Goal: Transaction & Acquisition: Purchase product/service

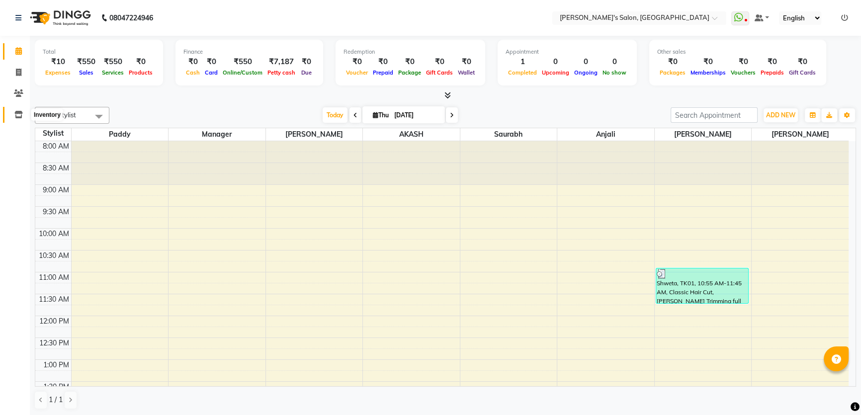
click at [18, 114] on icon at bounding box center [18, 114] width 8 height 7
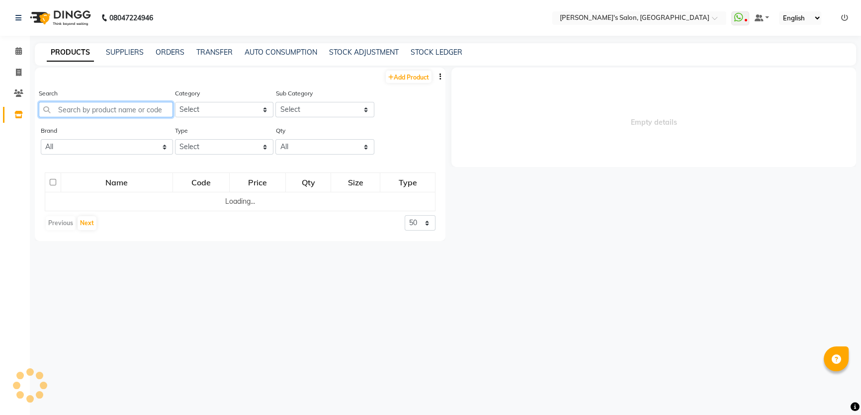
select select
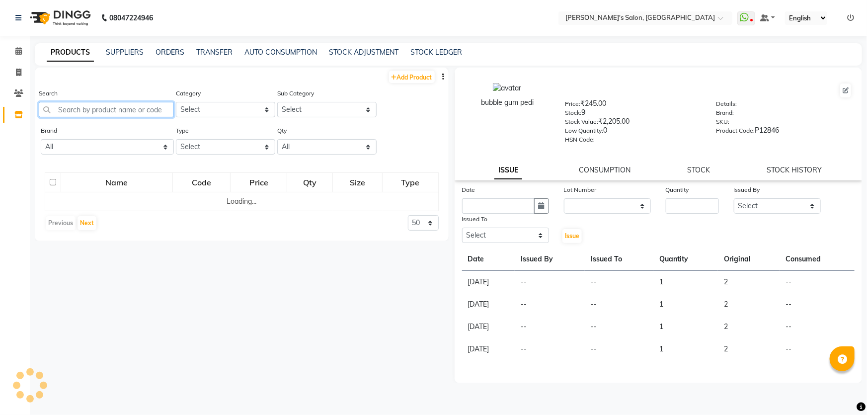
click at [53, 112] on input "text" at bounding box center [106, 109] width 135 height 15
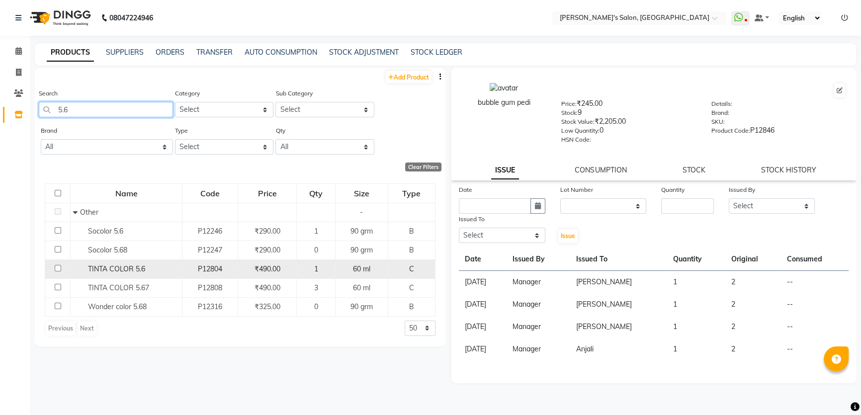
type input "5.6"
click at [268, 272] on span "₹490.00" at bounding box center [267, 268] width 26 height 9
select select
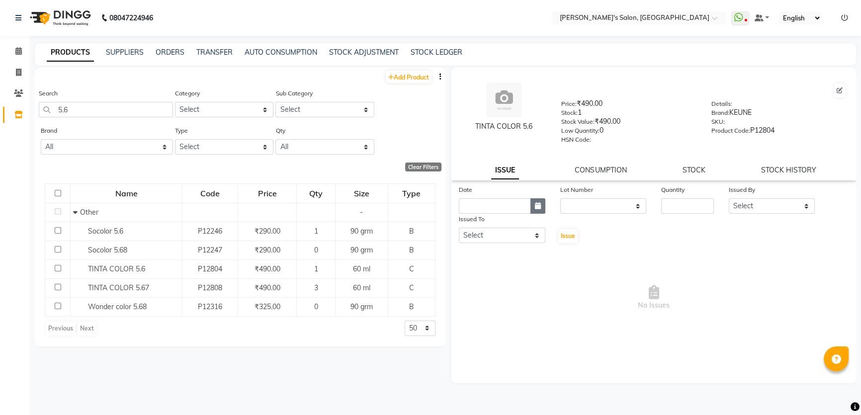
click at [540, 203] on button "button" at bounding box center [537, 205] width 15 height 15
select select "9"
select select "2025"
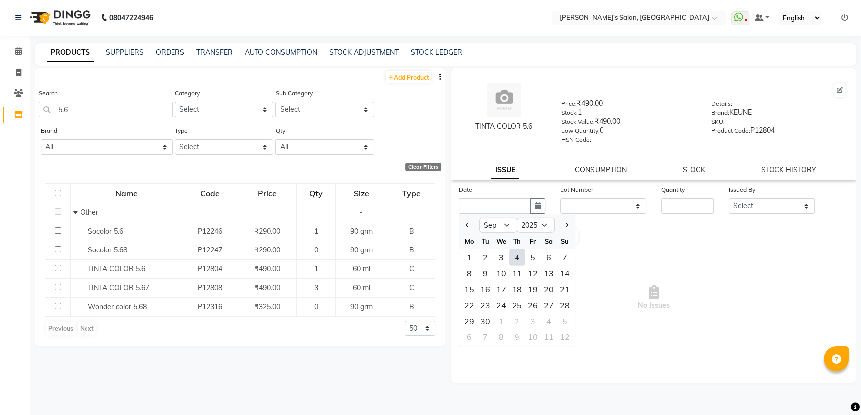
click at [513, 261] on div "4" at bounding box center [517, 257] width 16 height 16
type input "[DATE]"
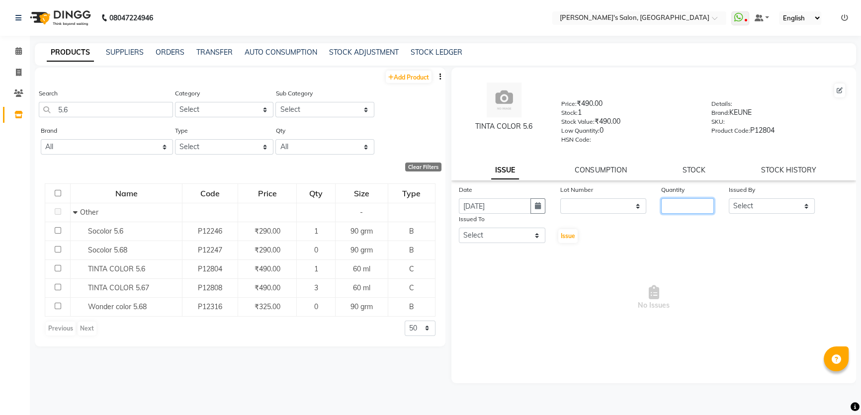
click at [681, 203] on input "number" at bounding box center [687, 205] width 53 height 15
type input "1"
click at [805, 203] on select "Select AKASH [PERSON_NAME] Anjali Manager [PERSON_NAME] [PERSON_NAME] [PERSON_N…" at bounding box center [771, 205] width 86 height 15
select select "63835"
click at [728, 200] on select "Select AKASH [PERSON_NAME] Anjali Manager [PERSON_NAME] [PERSON_NAME] [PERSON_N…" at bounding box center [771, 205] width 86 height 15
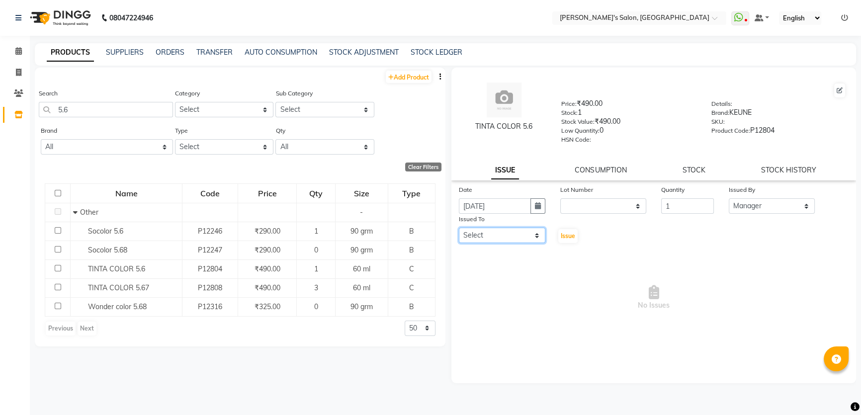
click at [535, 237] on select "Select AKASH [PERSON_NAME] Anjali Manager [PERSON_NAME] [PERSON_NAME] [PERSON_N…" at bounding box center [502, 235] width 86 height 15
select select "67670"
click at [459, 230] on select "Select AKASH [PERSON_NAME] Anjali Manager [PERSON_NAME] [PERSON_NAME] [PERSON_N…" at bounding box center [502, 235] width 86 height 15
click at [573, 238] on span "Issue" at bounding box center [567, 235] width 14 height 7
select select
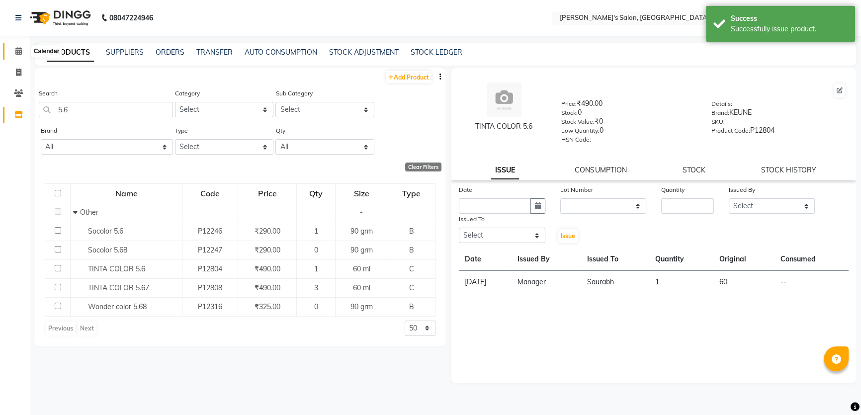
click at [18, 55] on span at bounding box center [18, 51] width 17 height 11
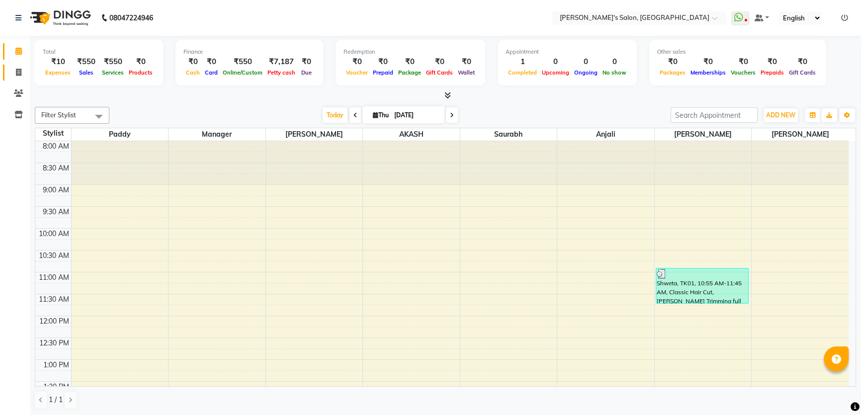
click at [20, 72] on icon at bounding box center [18, 72] width 5 height 7
select select "7366"
select select "service"
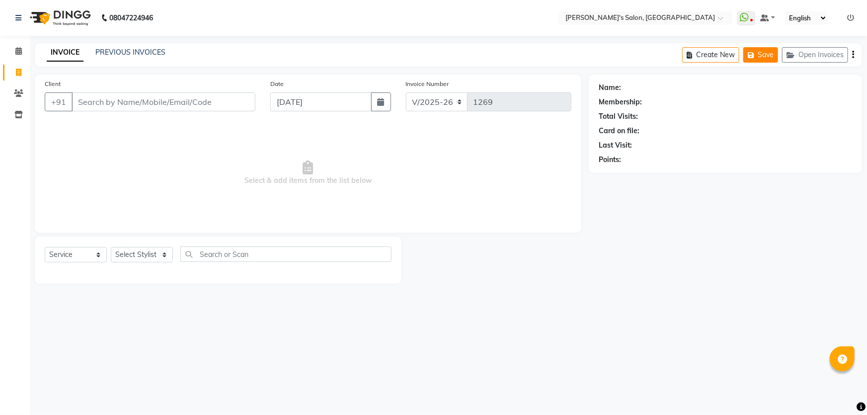
click at [757, 54] on icon "button" at bounding box center [753, 55] width 10 height 7
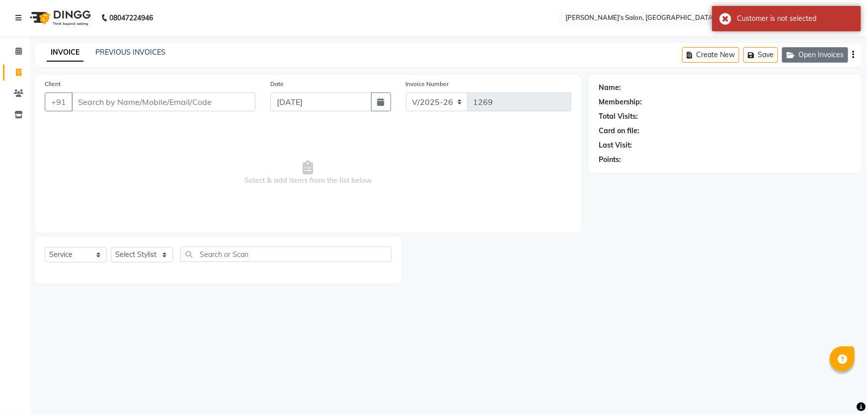
click at [815, 54] on button "Open Invoices" at bounding box center [815, 54] width 66 height 15
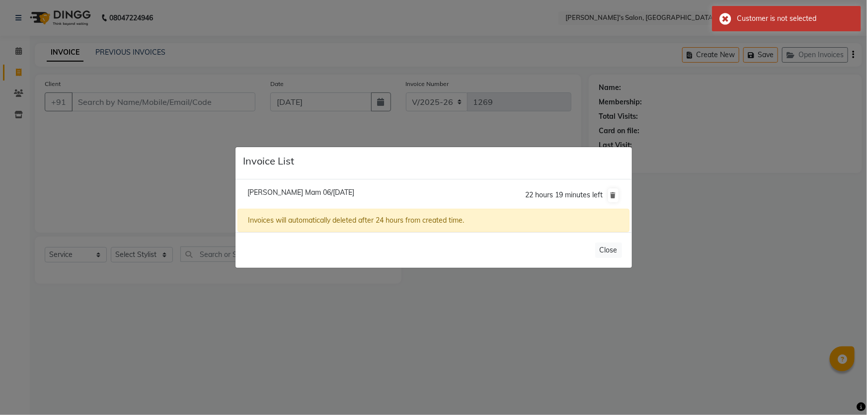
click at [270, 194] on span "[PERSON_NAME] Mam 06/[DATE]" at bounding box center [300, 192] width 107 height 9
type input "99******74"
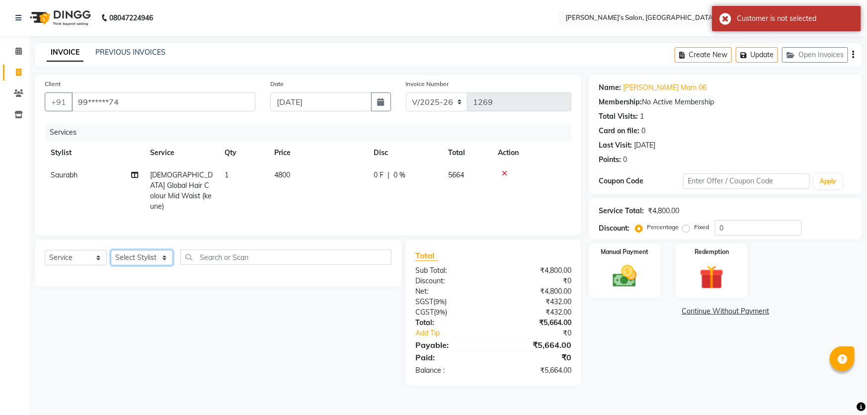
click at [164, 255] on select "Select Stylist AKASH ANIL KONDHAMANGALE Anjali Manager [PERSON_NAME] [PERSON_NA…" at bounding box center [142, 257] width 62 height 15
select select "63835"
click at [111, 250] on select "Select Stylist AKASH ANIL KONDHAMANGALE Anjali Manager [PERSON_NAME] [PERSON_NA…" at bounding box center [142, 257] width 62 height 15
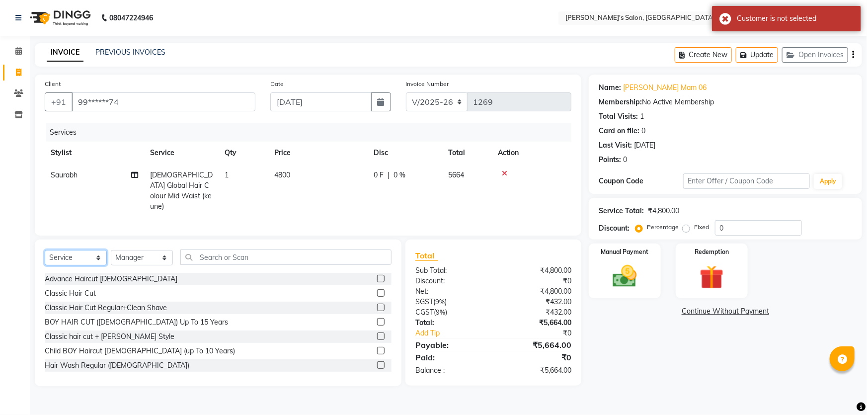
click at [94, 253] on select "Select Service Product Membership Package Voucher Prepaid Gift Card" at bounding box center [76, 257] width 62 height 15
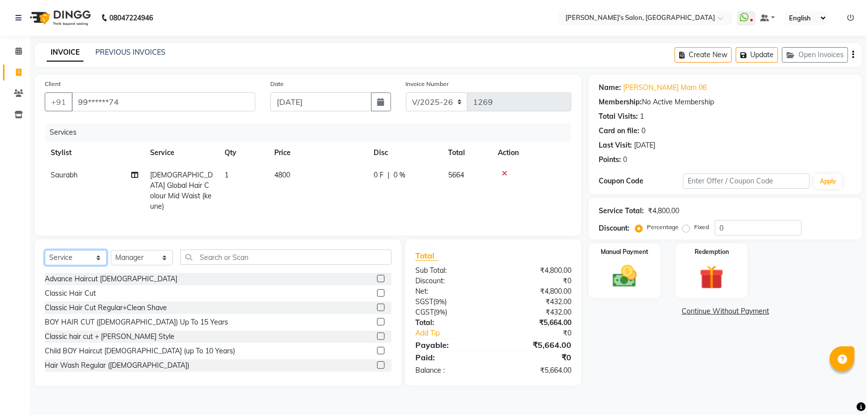
select select "membership"
click at [45, 250] on select "Select Service Product Membership Package Voucher Prepaid Gift Card" at bounding box center [76, 257] width 62 height 15
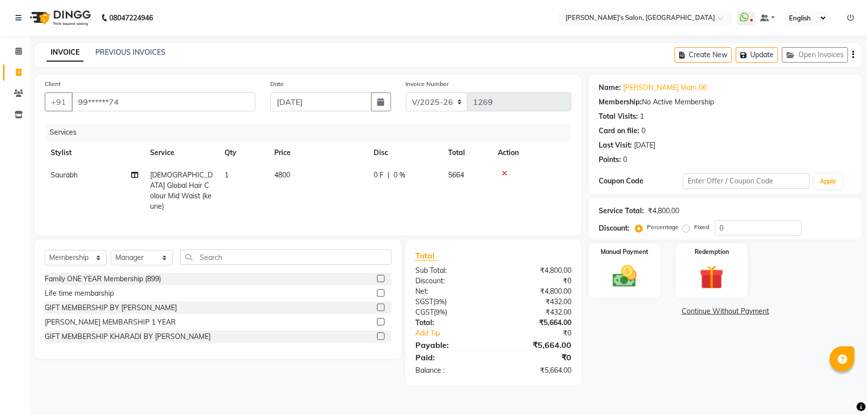
click at [295, 174] on td "4800" at bounding box center [317, 191] width 99 height 54
select select "67670"
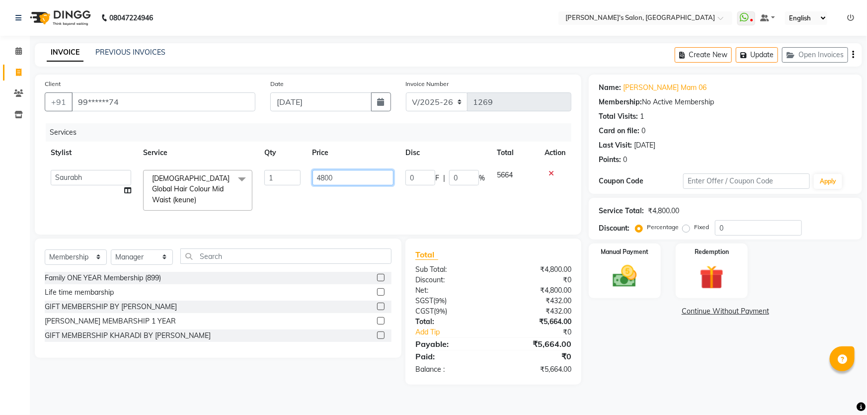
click at [324, 174] on input "4800" at bounding box center [353, 177] width 81 height 15
type input "4500"
click at [668, 373] on div "Name: [PERSON_NAME] 06 Membership: No Active Membership Total Visits: 1 Card on…" at bounding box center [729, 230] width 281 height 310
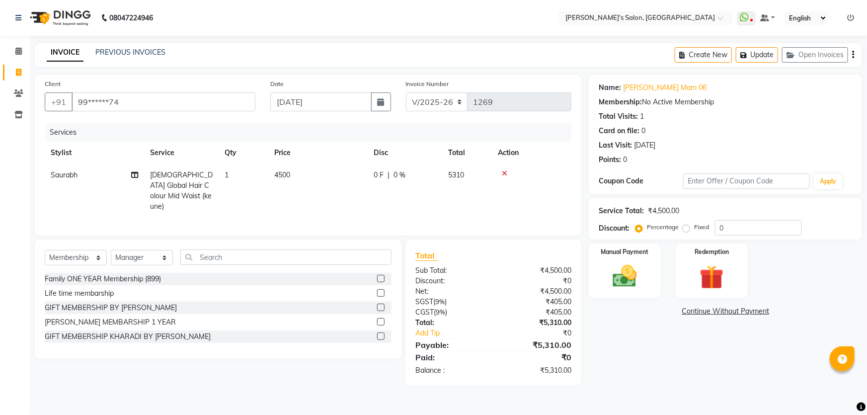
click at [645, 364] on div "Name: [PERSON_NAME] 06 Membership: No Active Membership Total Visits: 1 Card on…" at bounding box center [729, 230] width 281 height 311
click at [134, 104] on input "99******74" at bounding box center [164, 101] width 184 height 19
type input "9"
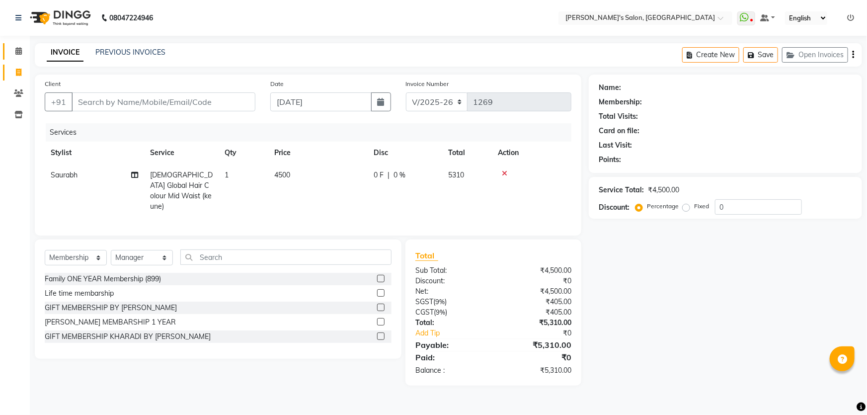
click at [20, 45] on link "Calendar" at bounding box center [15, 51] width 24 height 16
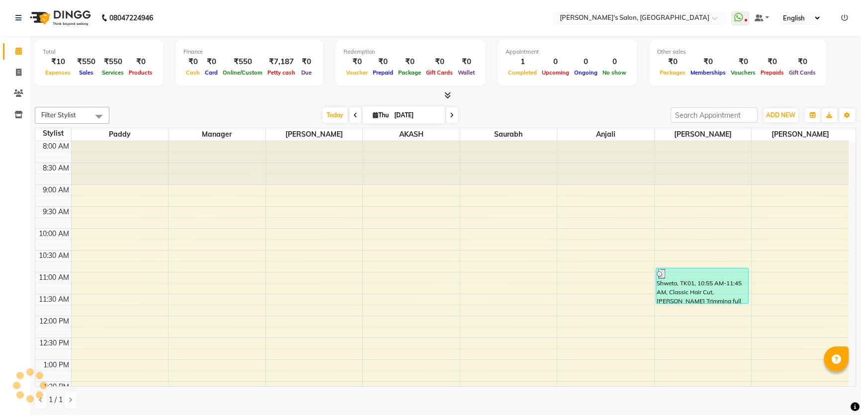
click at [826, 73] on div "Total ₹10 Expenses ₹550 Sales ₹550 Services ₹0 Products Finance ₹0 Cash ₹0 Card…" at bounding box center [445, 64] width 821 height 49
click at [612, 99] on div at bounding box center [445, 95] width 821 height 10
click at [587, 102] on div "Total ₹10 Expenses ₹550 Sales ₹550 Services ₹0 Products Finance ₹0 Cash ₹0 Card…" at bounding box center [445, 226] width 831 height 380
drag, startPoint x: 160, startPoint y: 103, endPoint x: 154, endPoint y: 98, distance: 8.1
click at [160, 103] on div "Filter Stylist Select All AKASH ANIL KONDHAMANGALE Anjali Manager [PERSON_NAME]…" at bounding box center [445, 258] width 821 height 311
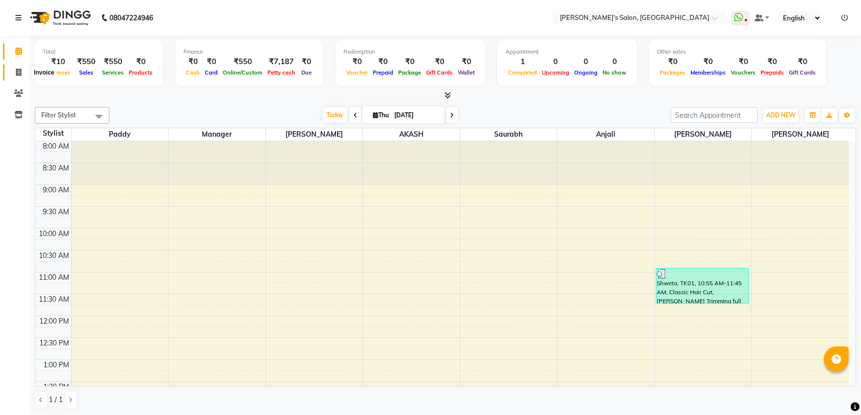
click at [19, 72] on icon at bounding box center [18, 72] width 5 height 7
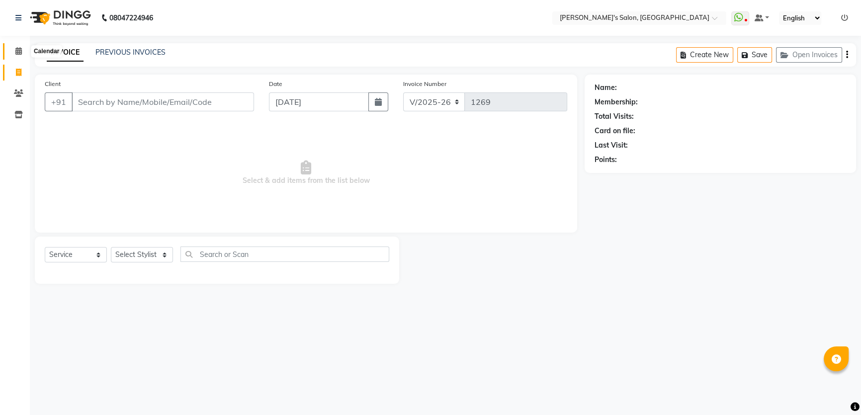
click at [15, 53] on icon at bounding box center [18, 50] width 6 height 7
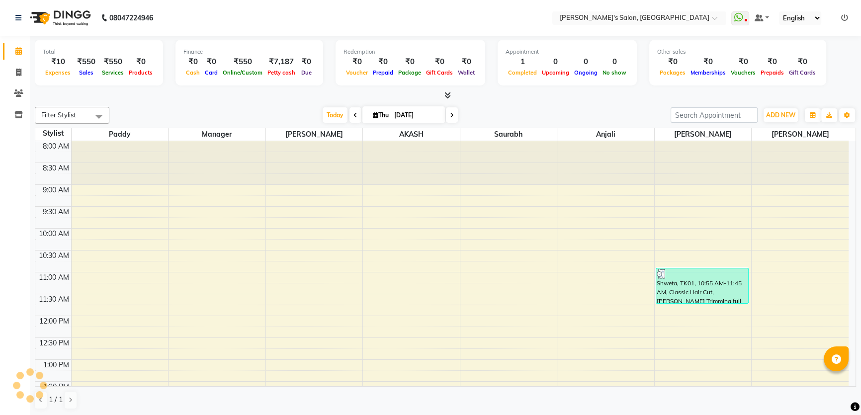
click at [844, 21] on icon at bounding box center [844, 17] width 7 height 7
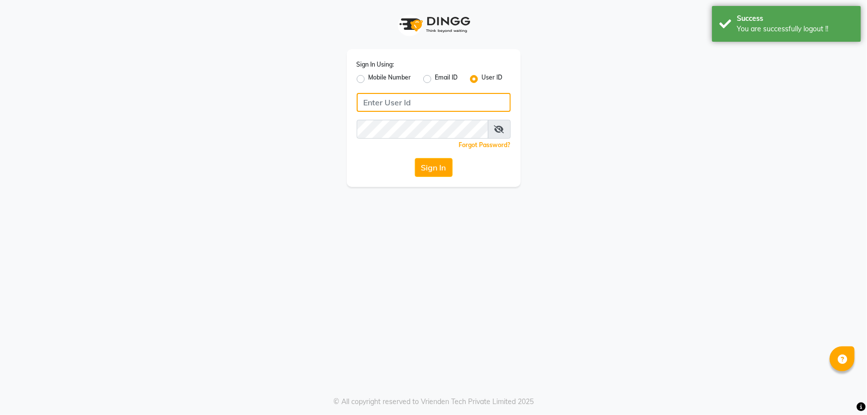
type input "8279543673"
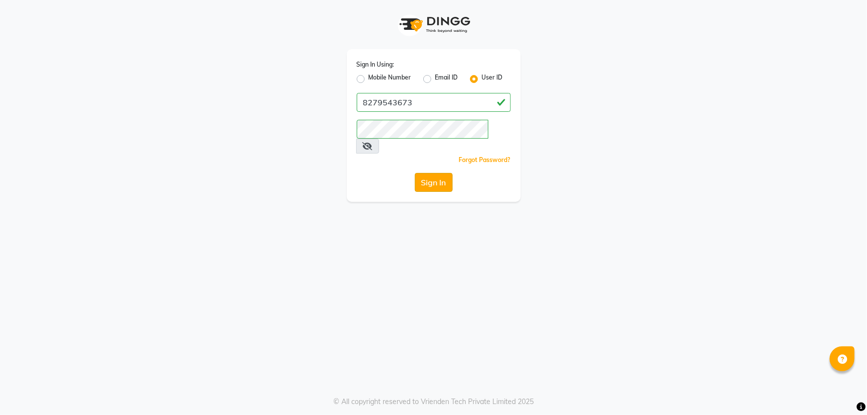
click at [429, 173] on button "Sign In" at bounding box center [434, 182] width 38 height 19
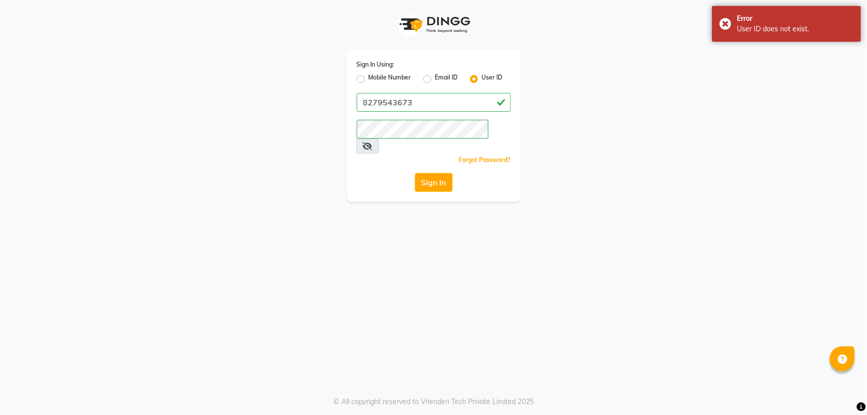
click at [369, 79] on label "Mobile Number" at bounding box center [390, 79] width 43 height 12
click at [369, 79] on input "Mobile Number" at bounding box center [372, 76] width 6 height 6
radio input "true"
radio input "false"
click at [430, 173] on button "Sign In" at bounding box center [434, 182] width 38 height 19
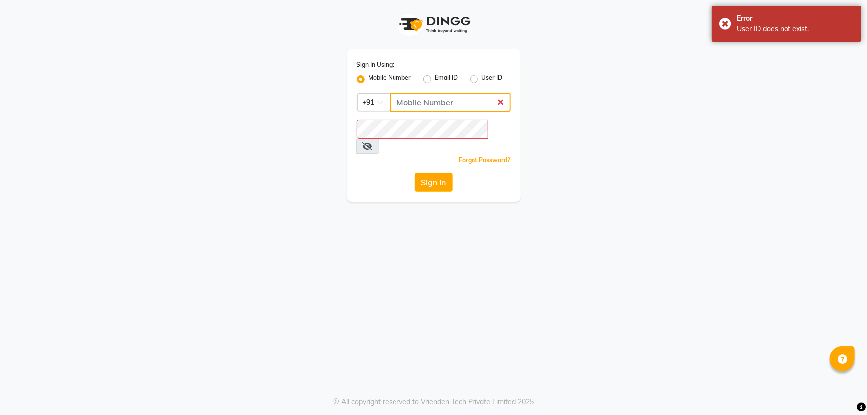
click at [432, 102] on input "Username" at bounding box center [450, 102] width 121 height 19
type input "8279543673"
click at [433, 173] on button "Sign In" at bounding box center [434, 182] width 38 height 19
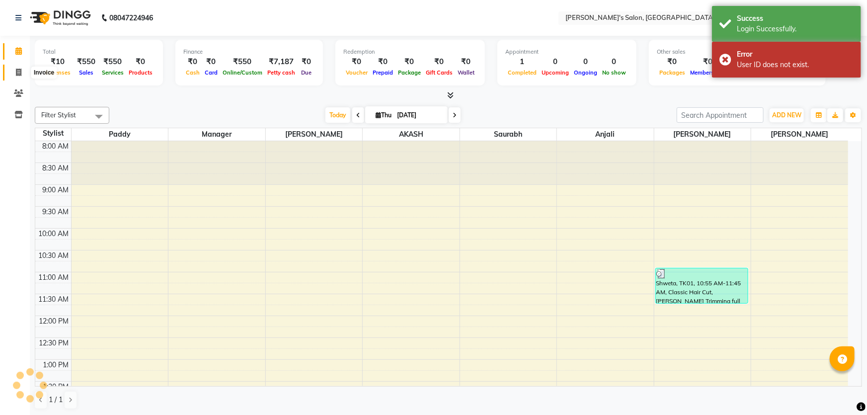
click at [21, 71] on span at bounding box center [18, 72] width 17 height 11
select select "service"
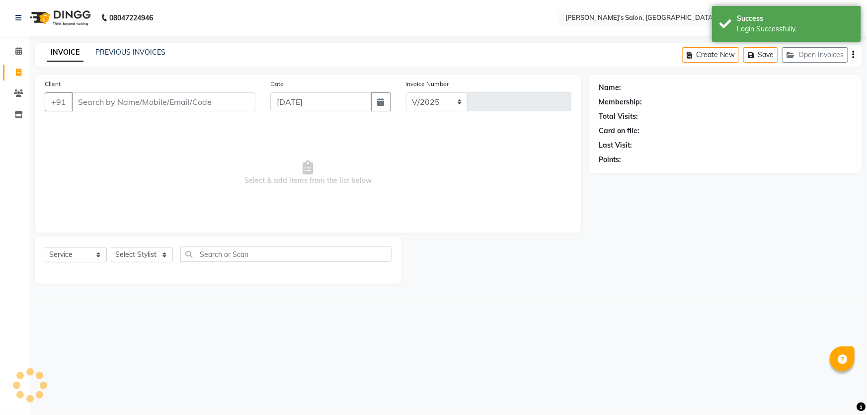
select select "7366"
type input "1269"
click at [798, 57] on icon "button" at bounding box center [793, 55] width 12 height 7
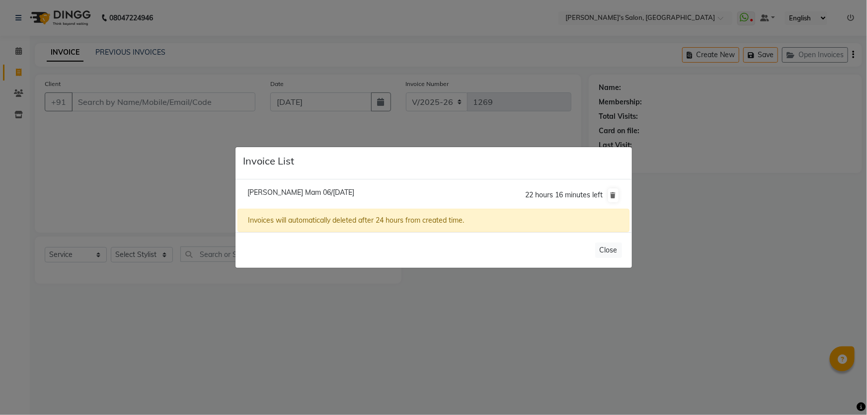
click at [561, 199] on span "22 hours 16 minutes left" at bounding box center [565, 194] width 78 height 9
click at [306, 196] on span "[PERSON_NAME] Mam 06/[DATE]" at bounding box center [300, 192] width 107 height 9
type input "99******74"
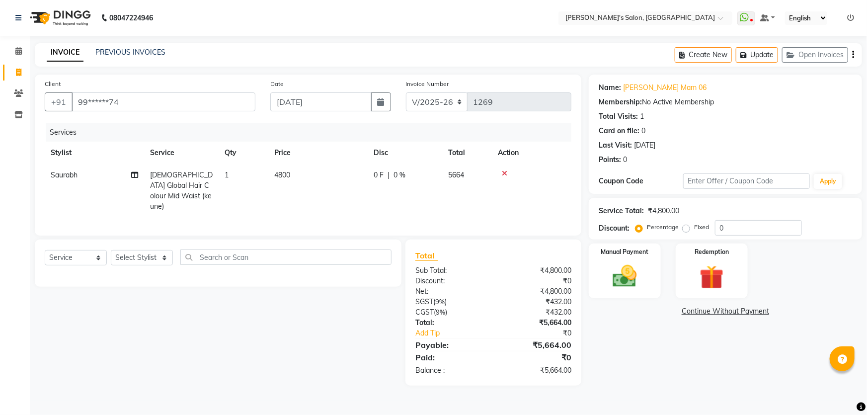
click at [283, 171] on span "4800" at bounding box center [282, 174] width 16 height 9
select select "67670"
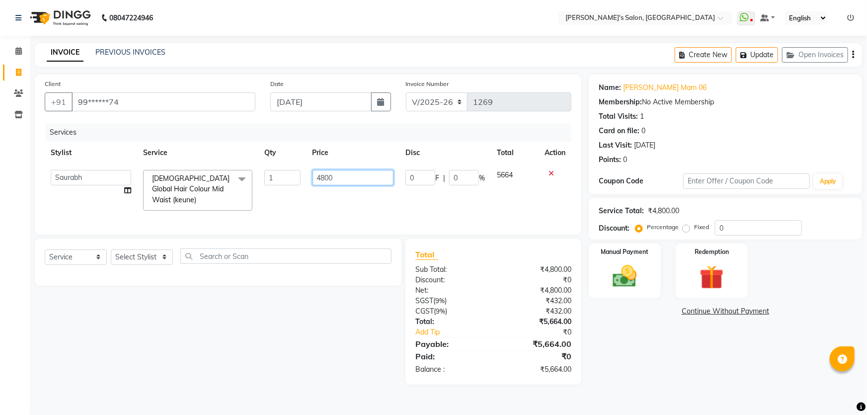
click at [325, 176] on input "4800" at bounding box center [353, 177] width 81 height 15
type input "4500"
click at [739, 382] on div "Name: [PERSON_NAME] 06 Membership: No Active Membership Total Visits: 1 Card on…" at bounding box center [729, 230] width 281 height 310
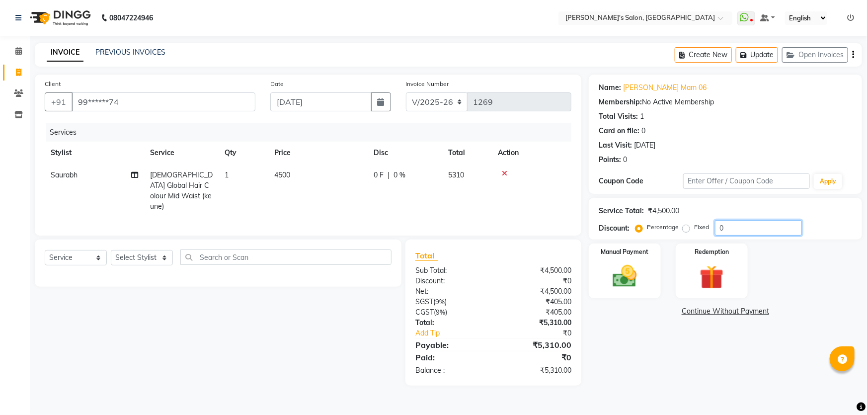
click at [745, 223] on input "0" at bounding box center [758, 227] width 87 height 15
type input "15"
drag, startPoint x: 637, startPoint y: 378, endPoint x: 636, endPoint y: 368, distance: 9.5
click at [637, 378] on div "Name: [PERSON_NAME] 06 Membership: No Active Membership Total Visits: 1 Card on…" at bounding box center [729, 235] width 281 height 321
click at [636, 368] on div "Name: [PERSON_NAME] 06 Membership: No Active Membership Total Visits: 1 Card on…" at bounding box center [729, 235] width 281 height 321
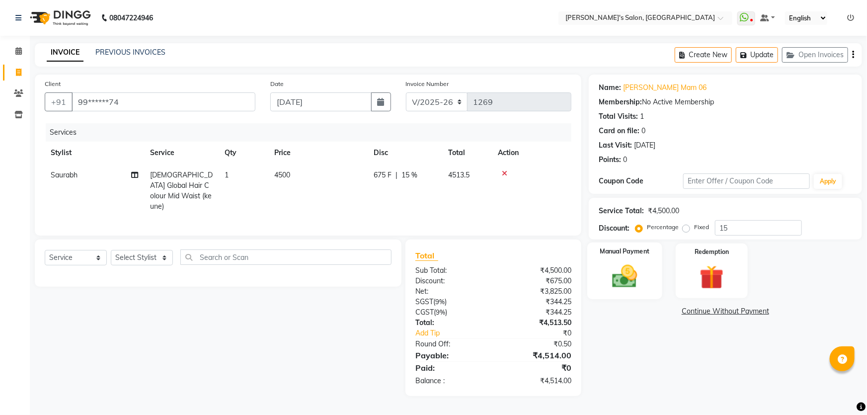
click at [635, 295] on div "Manual Payment" at bounding box center [624, 270] width 75 height 57
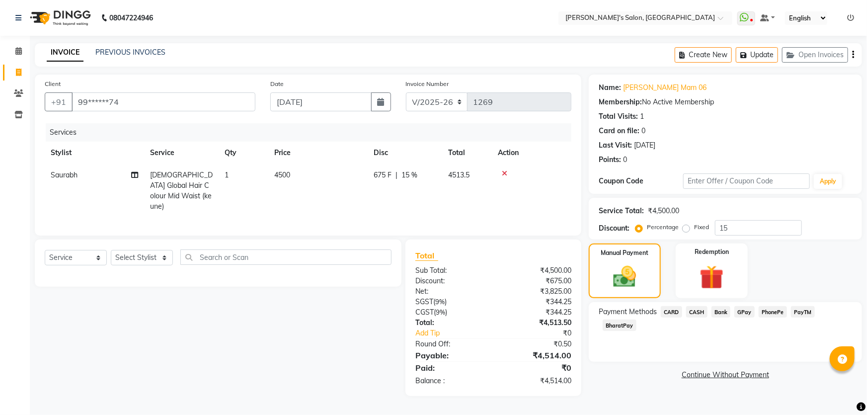
click at [692, 312] on span "CASH" at bounding box center [696, 311] width 21 height 11
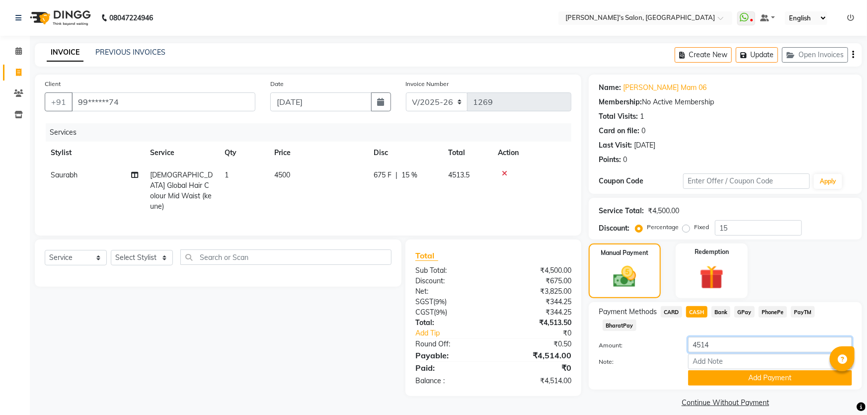
click at [727, 337] on input "4514" at bounding box center [770, 344] width 164 height 15
type input "4500"
click at [162, 253] on select "Select Stylist AKASH ANIL KONDHAMANGALE Anjali Manager [PERSON_NAME] [PERSON_NA…" at bounding box center [142, 257] width 62 height 15
select select "63835"
click at [111, 250] on select "Select Stylist AKASH ANIL KONDHAMANGALE Anjali Manager [PERSON_NAME] [PERSON_NA…" at bounding box center [142, 257] width 62 height 15
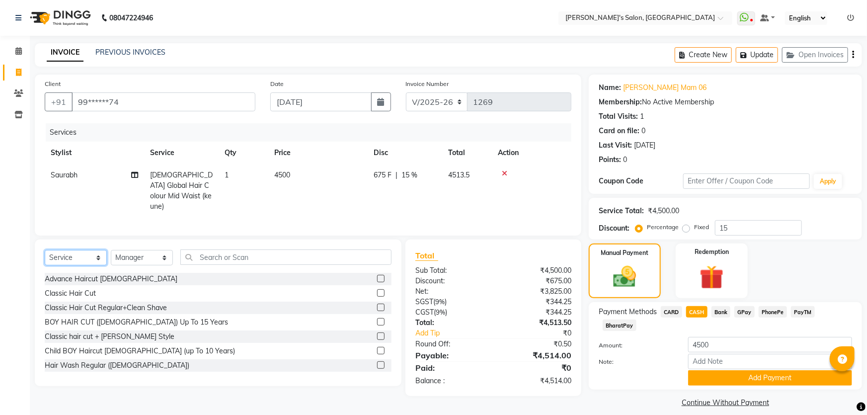
click at [95, 255] on select "Select Service Product Membership Package Voucher Prepaid Gift Card" at bounding box center [76, 257] width 62 height 15
click at [45, 250] on select "Select Service Product Membership Package Voucher Prepaid Gift Card" at bounding box center [76, 257] width 62 height 15
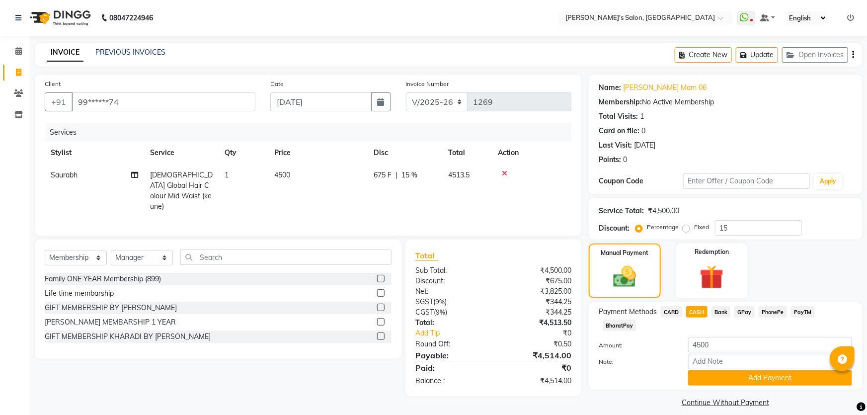
click at [377, 332] on label at bounding box center [380, 335] width 7 height 7
click at [377, 333] on input "checkbox" at bounding box center [380, 336] width 6 height 6
select select "select"
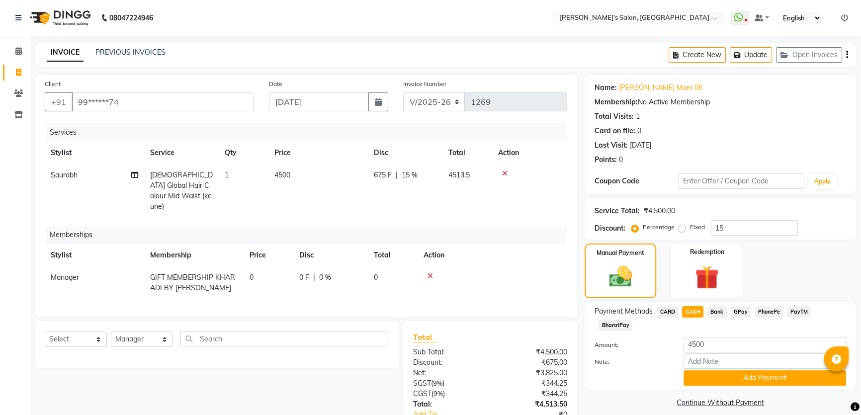
scroll to position [74, 0]
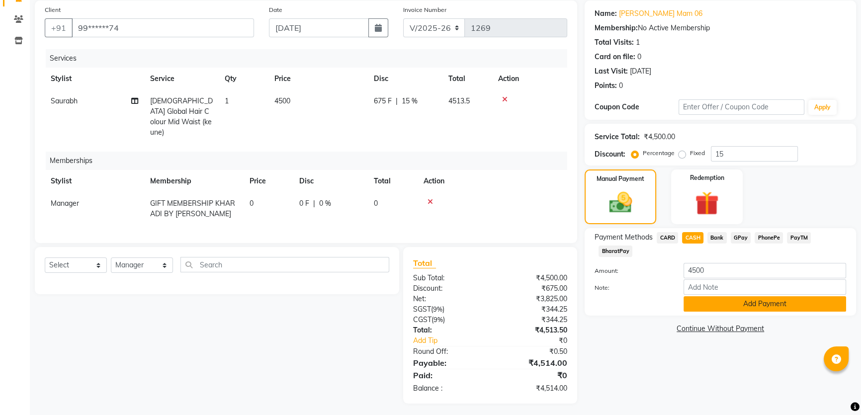
click at [715, 299] on button "Add Payment" at bounding box center [764, 303] width 162 height 15
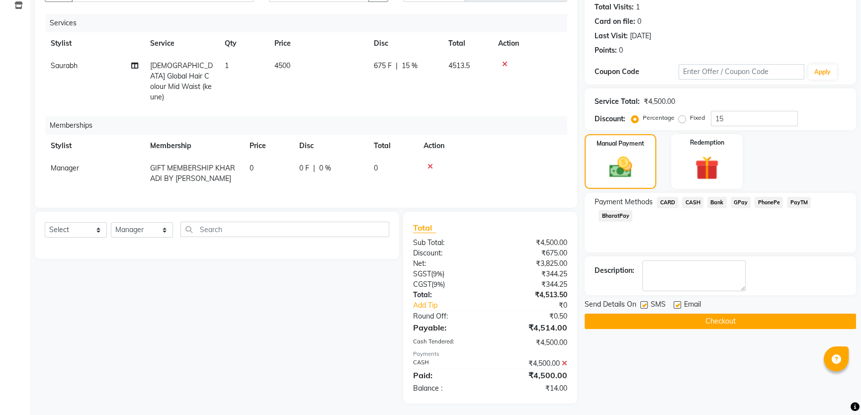
scroll to position [0, 0]
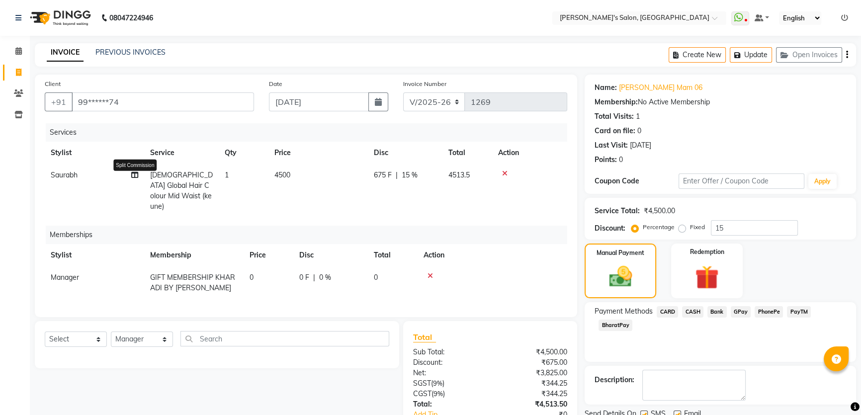
click at [131, 176] on icon at bounding box center [134, 174] width 7 height 7
select select "67670"
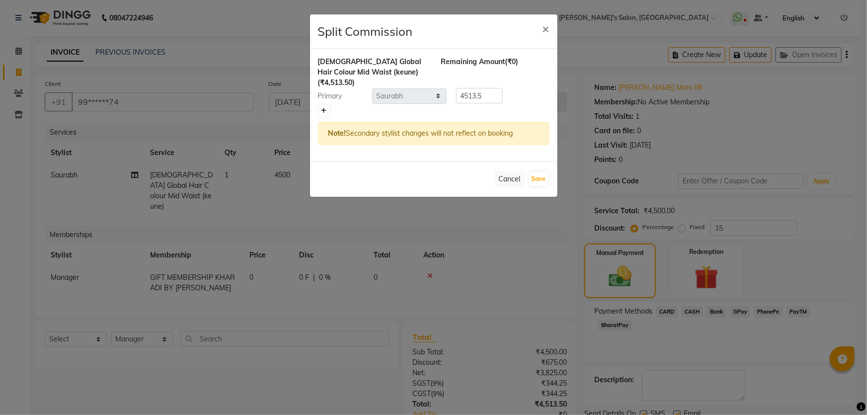
click at [321, 108] on icon at bounding box center [323, 111] width 5 height 6
type input "2256.75"
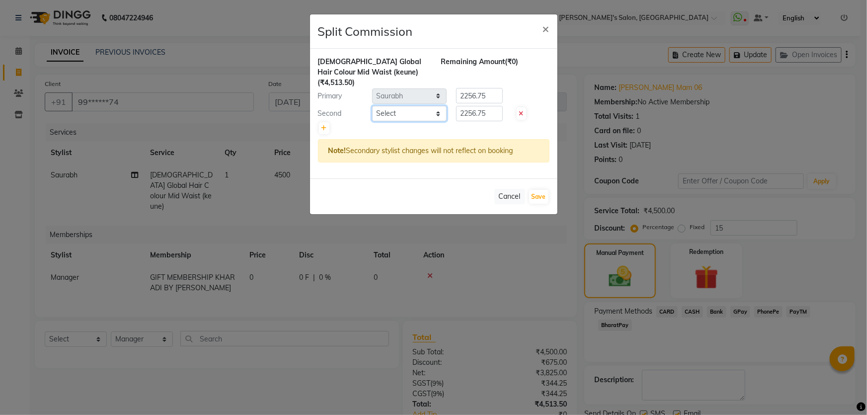
click at [441, 106] on select "Select AKASH [PERSON_NAME] Anjali Manager [PERSON_NAME] [PERSON_NAME] [PERSON_N…" at bounding box center [409, 113] width 75 height 15
select select "44199"
click at [372, 106] on select "Select AKASH [PERSON_NAME] Anjali Manager [PERSON_NAME] [PERSON_NAME] [PERSON_N…" at bounding box center [409, 113] width 75 height 15
click at [536, 190] on button "Save" at bounding box center [538, 197] width 19 height 14
select select "Select"
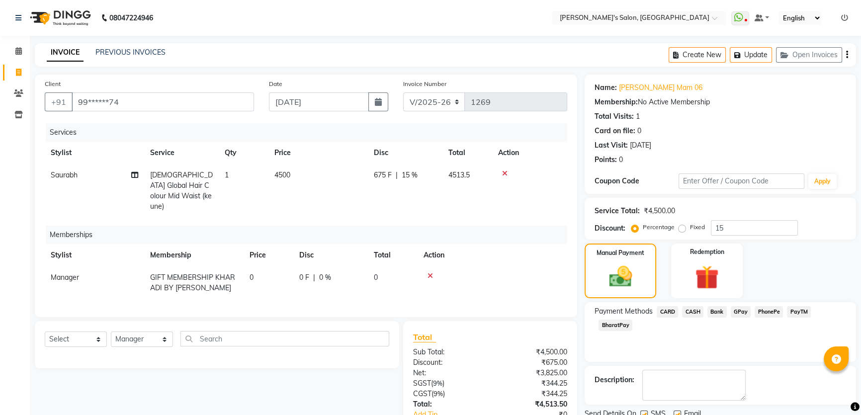
scroll to position [109, 0]
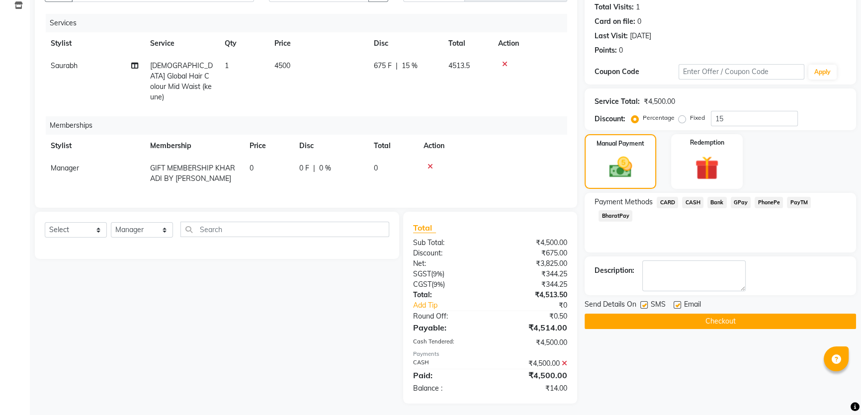
click at [663, 319] on button "Checkout" at bounding box center [719, 321] width 271 height 15
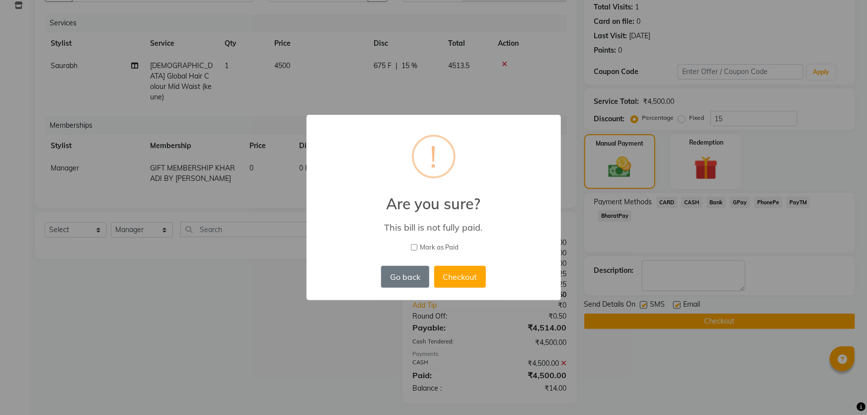
click at [414, 247] on input "Mark as Paid" at bounding box center [414, 247] width 6 height 6
checkbox input "true"
click at [462, 275] on button "Checkout" at bounding box center [460, 277] width 52 height 22
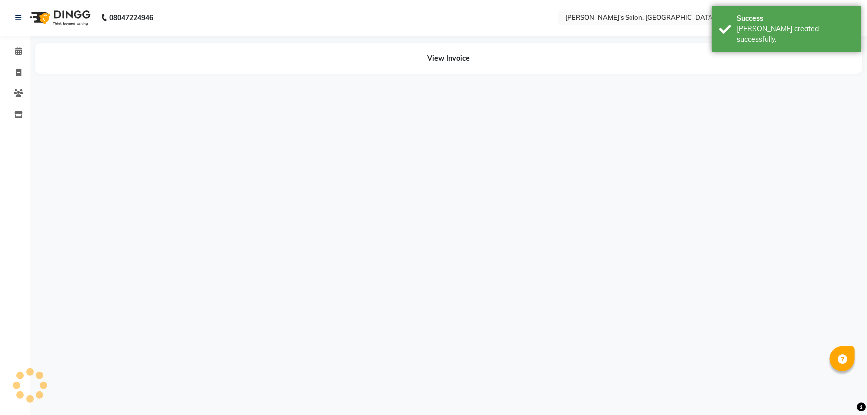
select select "67670"
select select "44199"
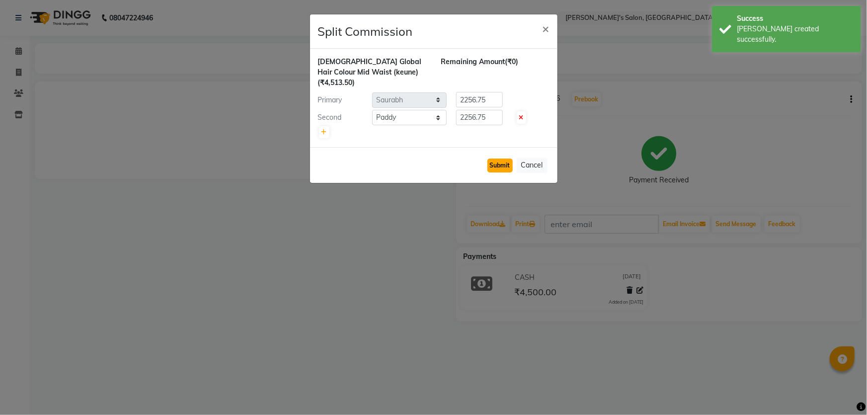
click at [500, 158] on button "Submit" at bounding box center [499, 165] width 25 height 14
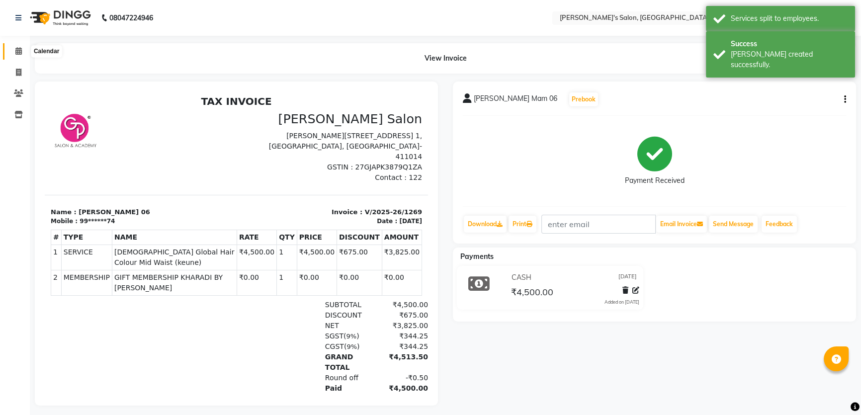
click at [17, 52] on icon at bounding box center [18, 50] width 6 height 7
